Goal: Information Seeking & Learning: Learn about a topic

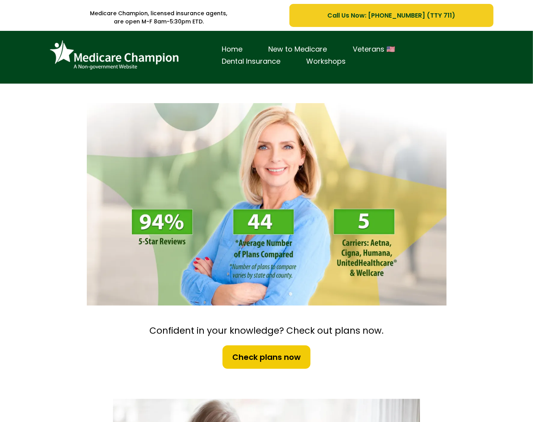
click at [71, 48] on img at bounding box center [114, 55] width 137 height 37
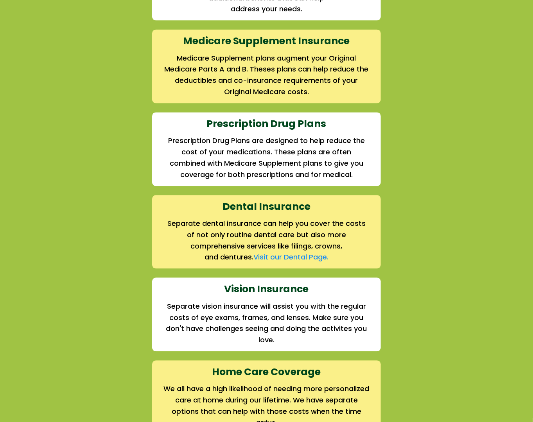
scroll to position [926, 0]
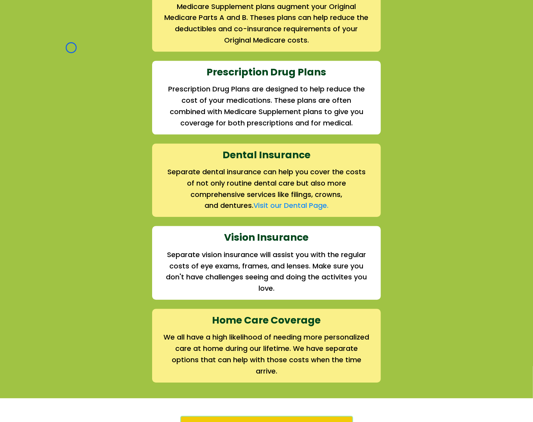
click at [71, 48] on div "We offer the full suite of options for Medicare recipients Every person has a u…" at bounding box center [267, 89] width 458 height 588
click at [74, 67] on div "We offer the full suite of options for Medicare recipients Every person has a u…" at bounding box center [267, 89] width 458 height 588
click at [67, 72] on div "We offer the full suite of options for Medicare recipients Every person has a u…" at bounding box center [267, 89] width 458 height 588
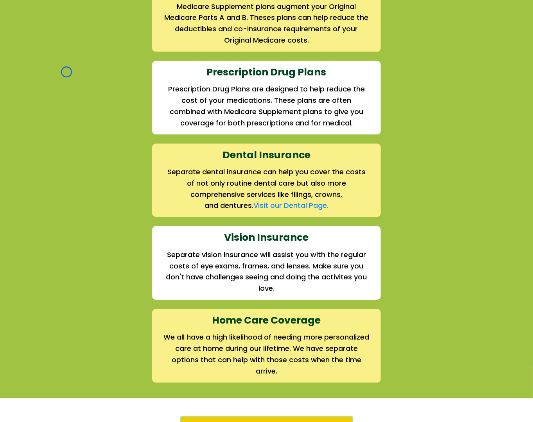
scroll to position [0, 0]
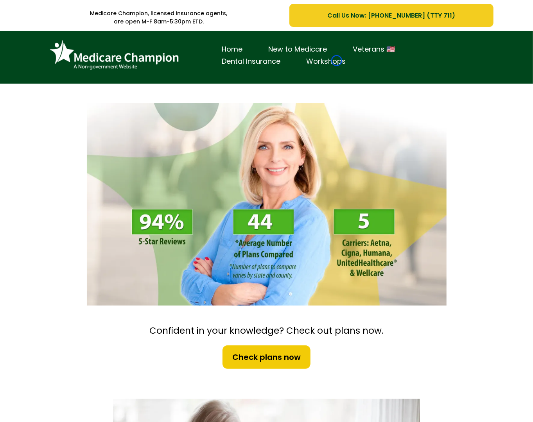
click at [337, 61] on link "Workshops" at bounding box center [326, 62] width 65 height 12
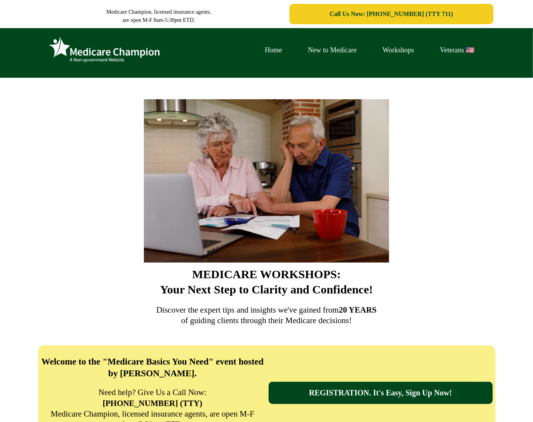
click at [337, 61] on div "Home New to Medicare Workshops Veterans 🇺🇸" at bounding box center [369, 50] width 235 height 32
click at [57, 48] on img at bounding box center [104, 50] width 117 height 32
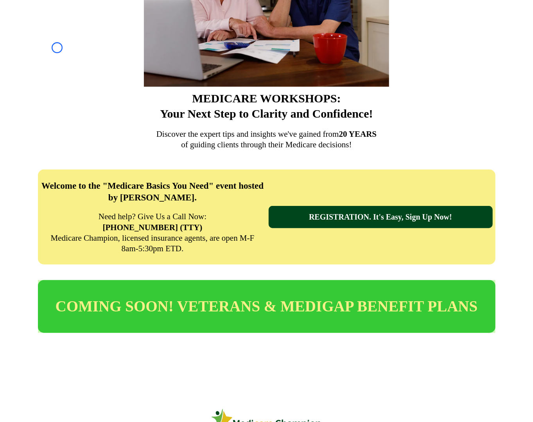
scroll to position [203, 0]
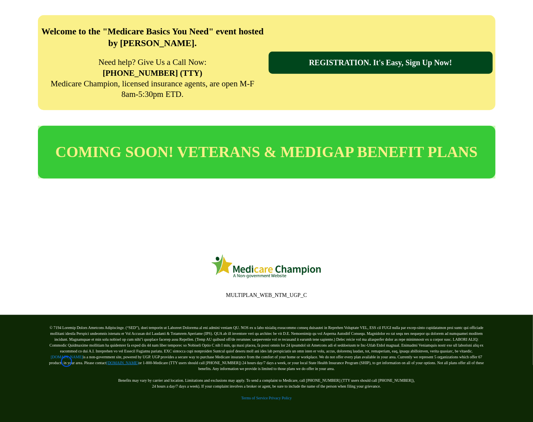
click at [106, 362] on link "[DOMAIN_NAME]" at bounding box center [122, 363] width 32 height 4
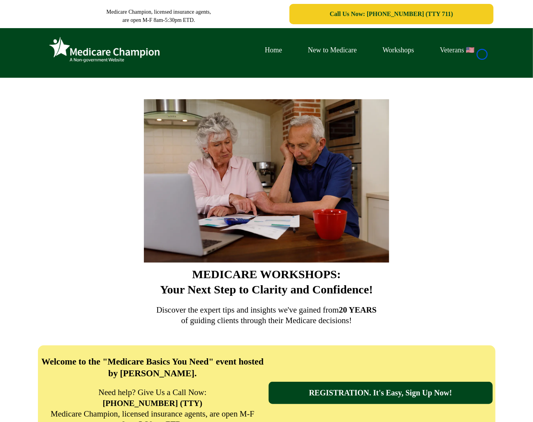
click at [482, 54] on link "Veterans 🇺🇸" at bounding box center [457, 50] width 60 height 12
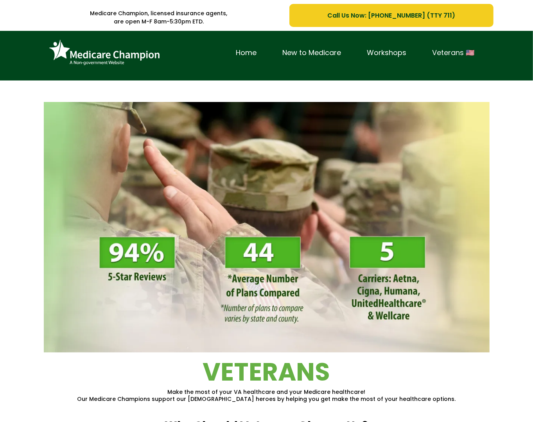
click at [482, 54] on link "Veterans 🇺🇸" at bounding box center [454, 53] width 68 height 12
click at [57, 65] on img at bounding box center [104, 53] width 117 height 32
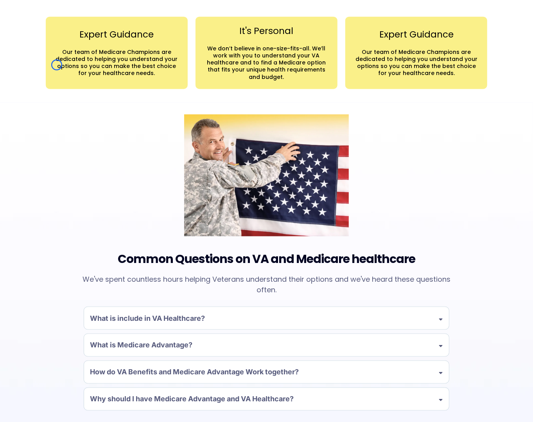
scroll to position [541, 0]
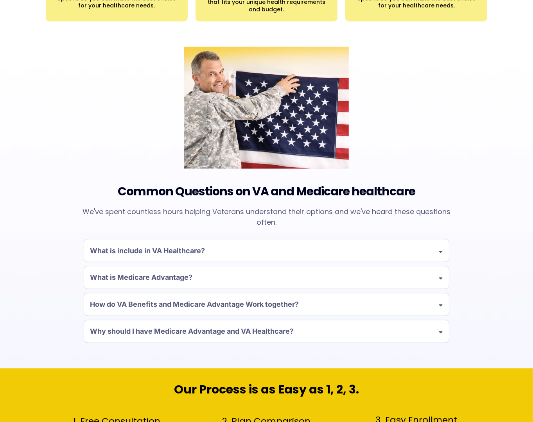
click at [57, 65] on div "Common Questions on VA and Medicare healthcare We've spent countless hours help…" at bounding box center [267, 198] width 458 height 326
